Goal: Register for event/course

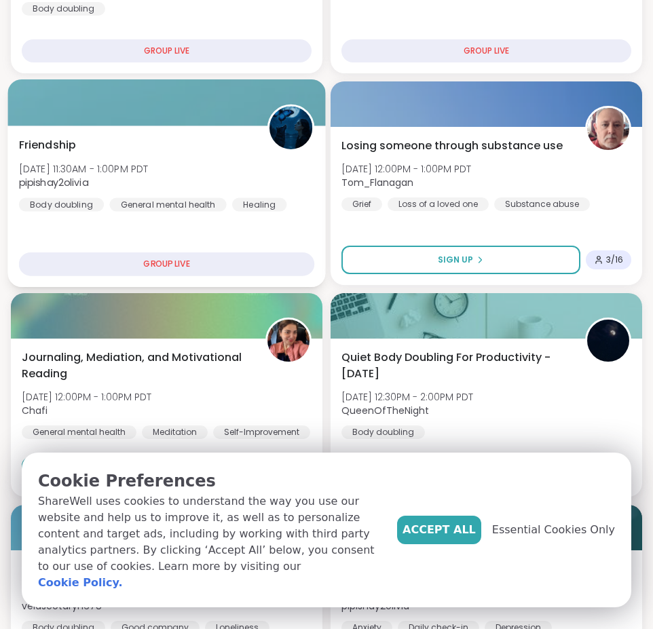
scroll to position [339, 0]
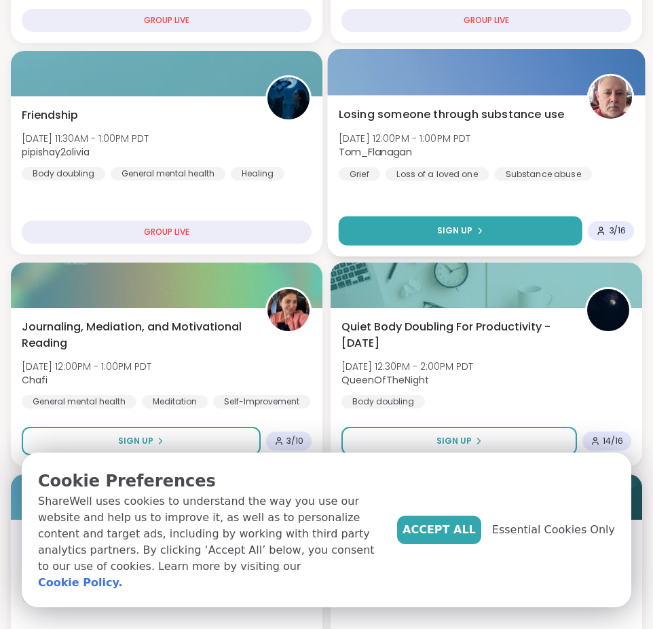
click at [427, 231] on button "Sign Up" at bounding box center [461, 231] width 244 height 29
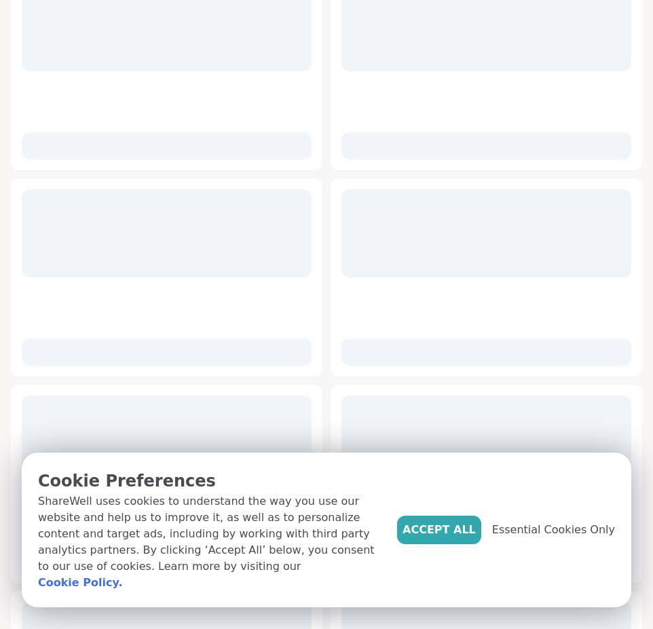
scroll to position [14, 0]
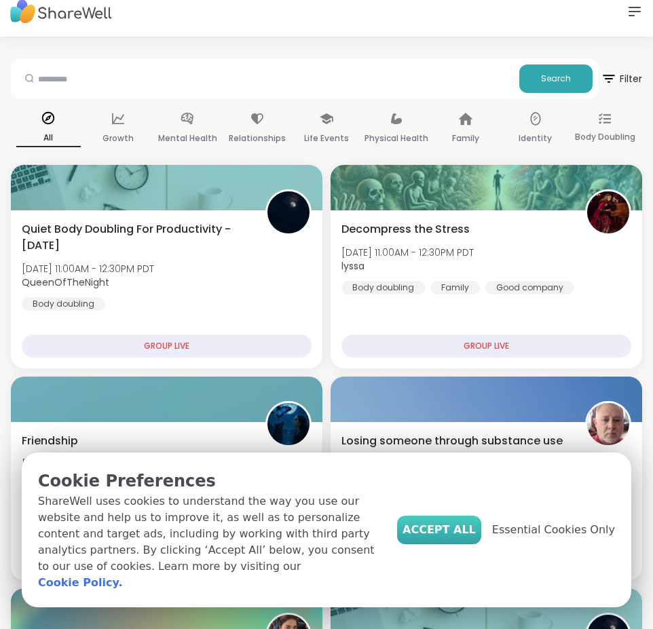
click at [476, 538] on span "Accept All" at bounding box center [439, 530] width 73 height 16
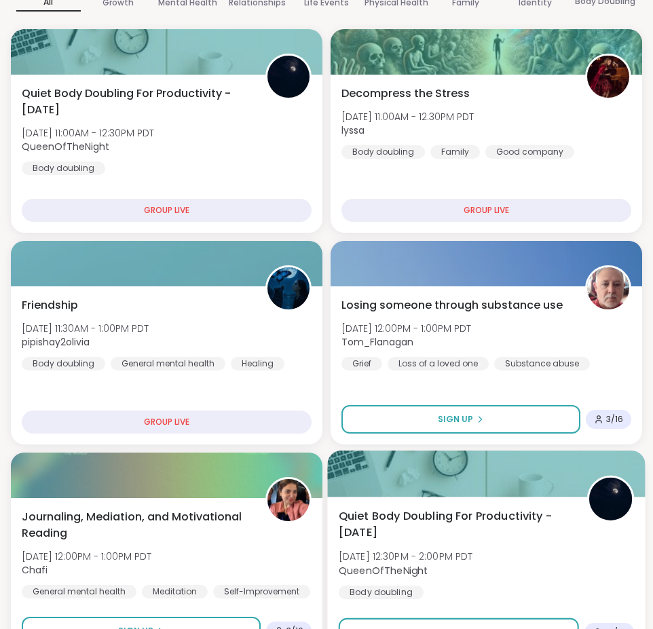
scroll to position [285, 0]
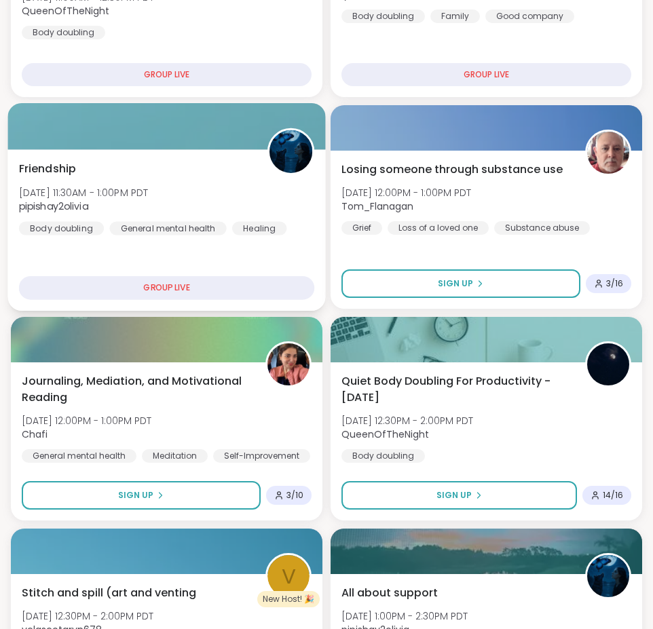
click at [291, 149] on img at bounding box center [291, 151] width 43 height 43
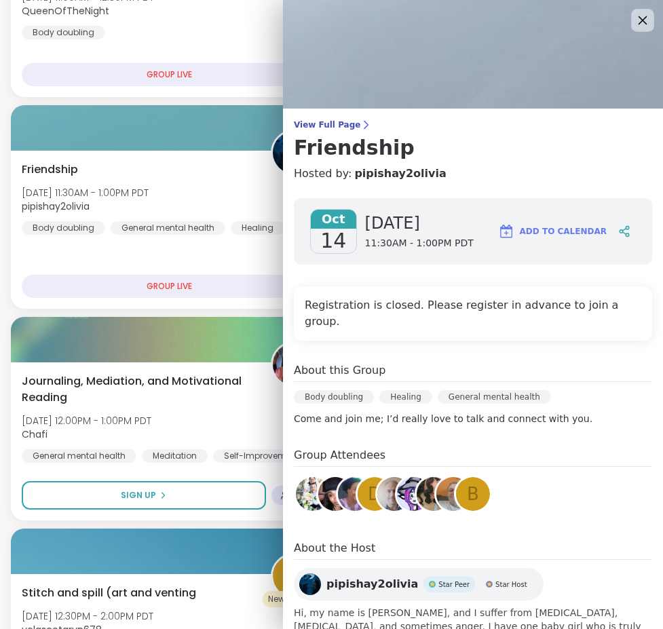
click at [634, 18] on icon at bounding box center [642, 20] width 17 height 17
